Goal: Information Seeking & Learning: Learn about a topic

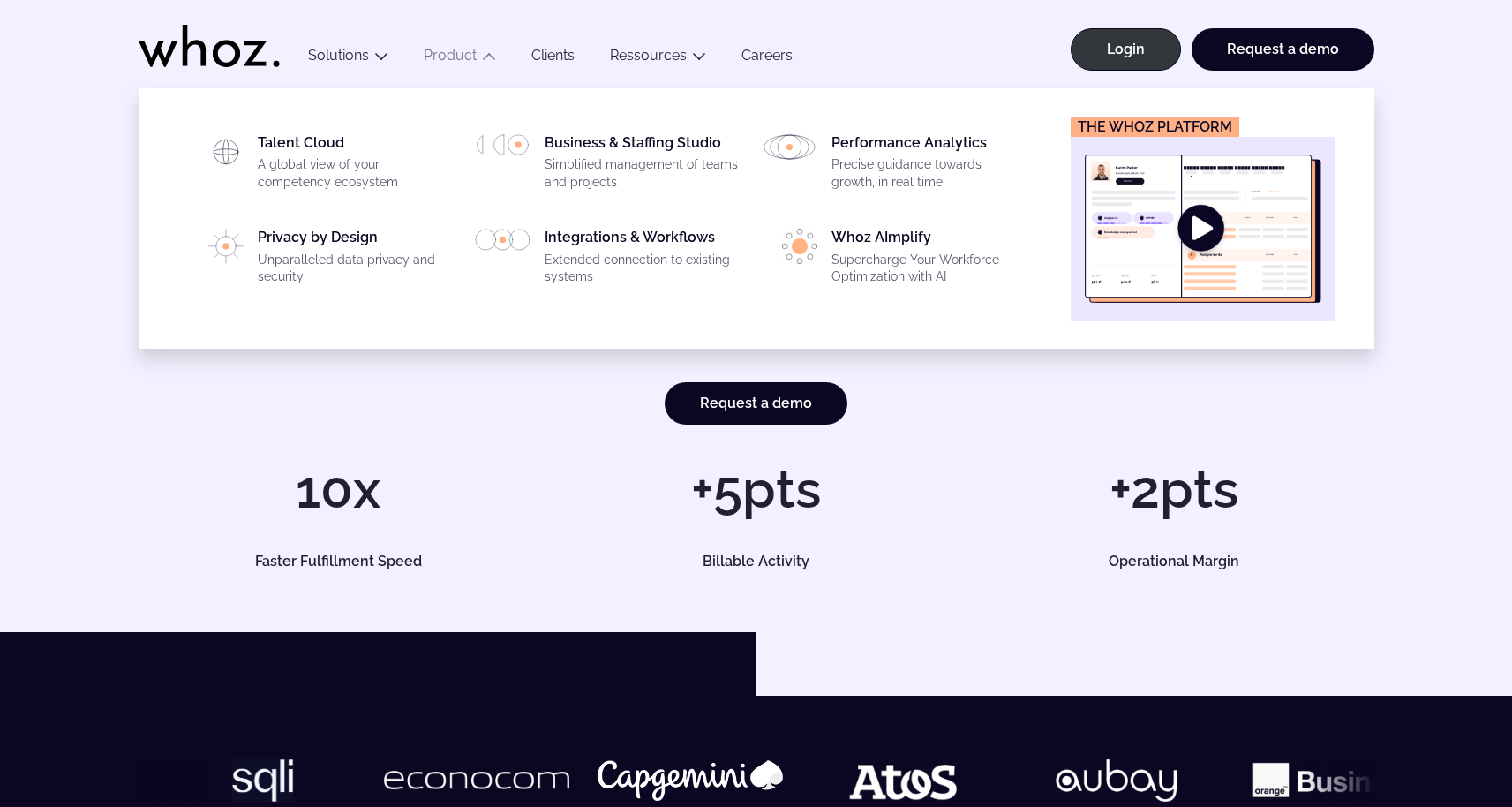
click at [469, 60] on link "Product" at bounding box center [451, 54] width 53 height 17
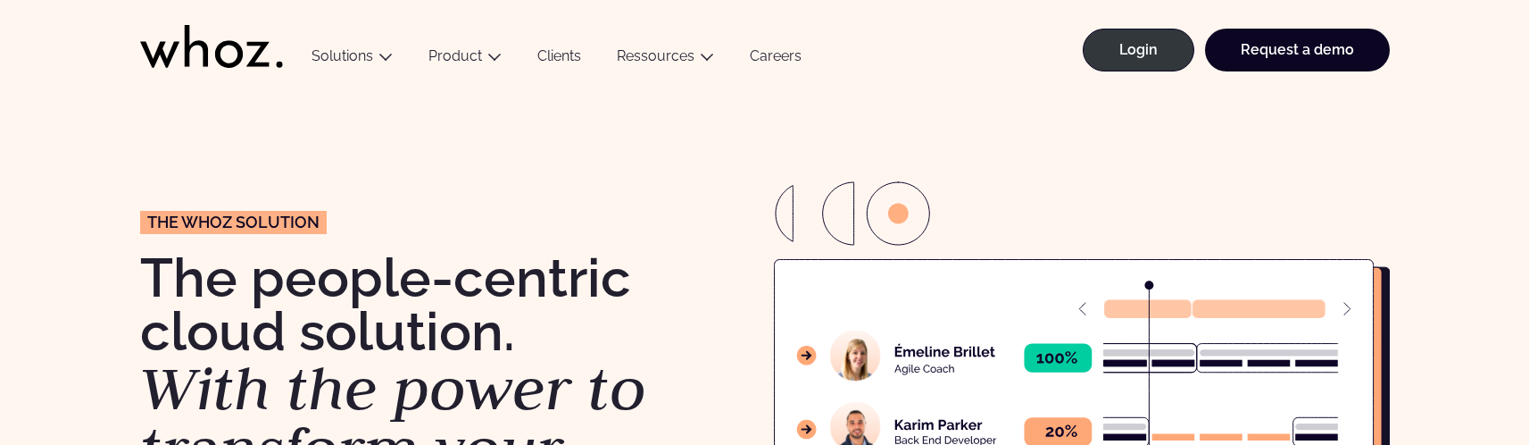
click at [577, 63] on link "Clients" at bounding box center [559, 59] width 79 height 24
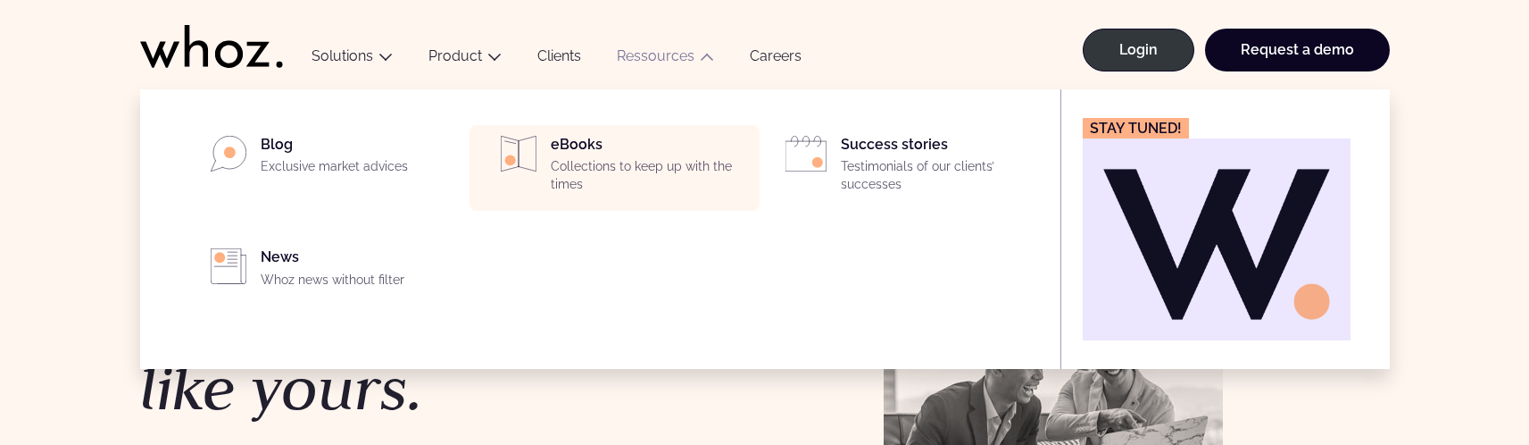
click at [581, 143] on div "eBooks Collections to keep up with the times" at bounding box center [650, 168] width 198 height 64
